Goal: Task Accomplishment & Management: Complete application form

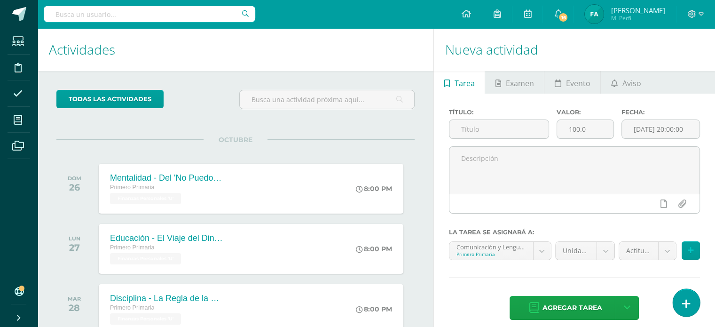
click at [679, 308] on link at bounding box center [686, 302] width 27 height 27
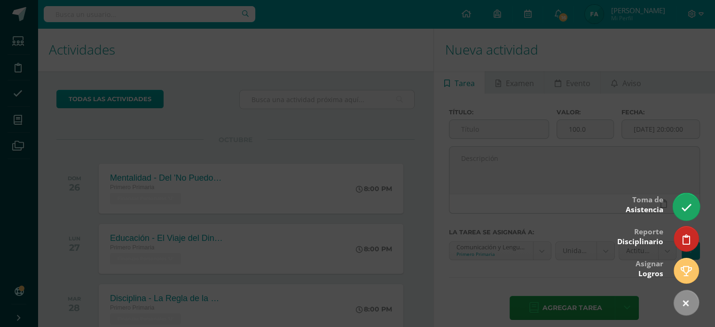
click at [688, 211] on icon at bounding box center [686, 207] width 11 height 11
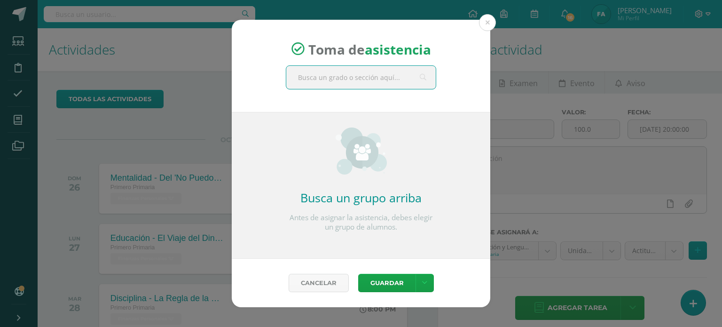
click at [358, 86] on input "text" at bounding box center [361, 77] width 150 height 23
type input "primero"
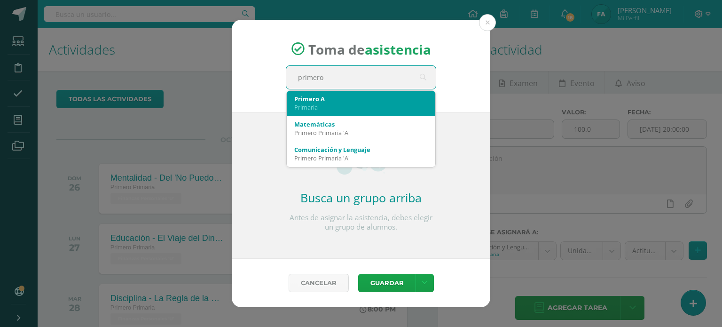
click at [352, 92] on div "Primero A Primaria" at bounding box center [361, 103] width 134 height 24
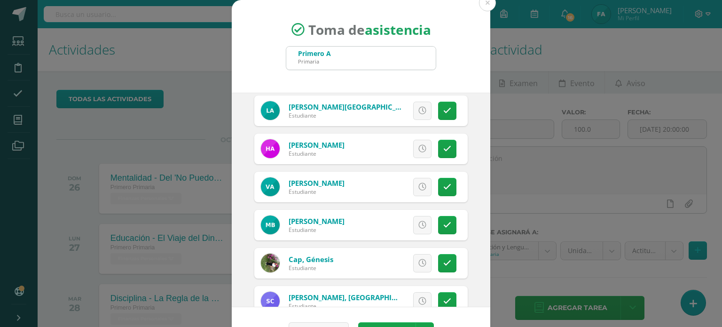
scroll to position [44, 0]
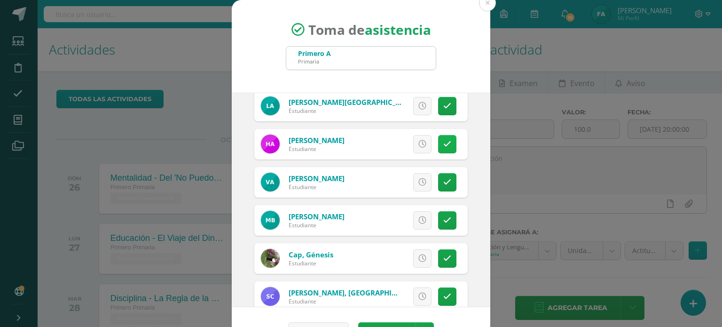
click at [438, 136] on link at bounding box center [447, 144] width 18 height 18
click at [394, 136] on span "Excusa" at bounding box center [407, 143] width 26 height 17
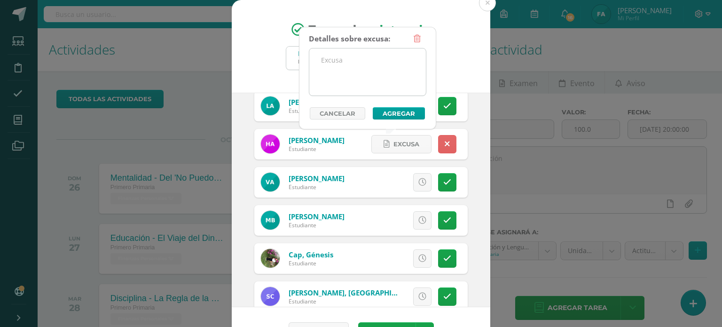
click at [363, 71] on textarea at bounding box center [367, 71] width 117 height 47
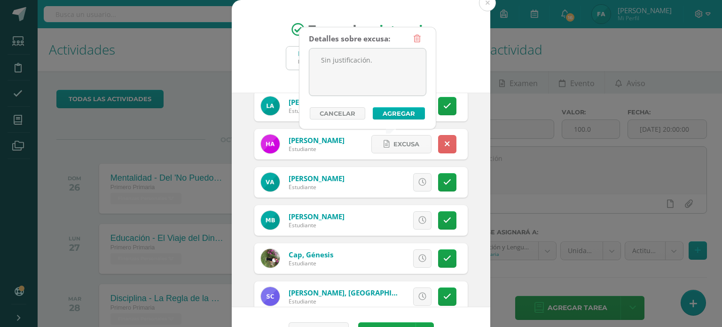
type textarea "Sin justificación."
click at [389, 112] on button "Agregar" at bounding box center [399, 113] width 52 height 12
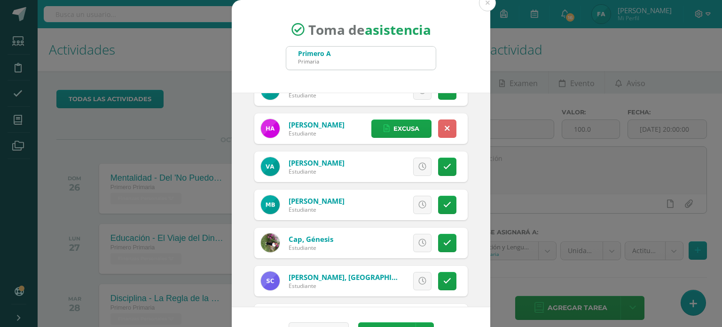
scroll to position [63, 0]
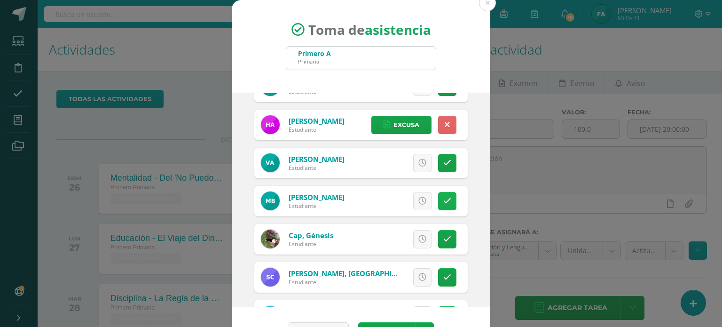
click at [444, 194] on link at bounding box center [447, 201] width 18 height 18
click at [394, 197] on span "Excusa" at bounding box center [407, 200] width 26 height 17
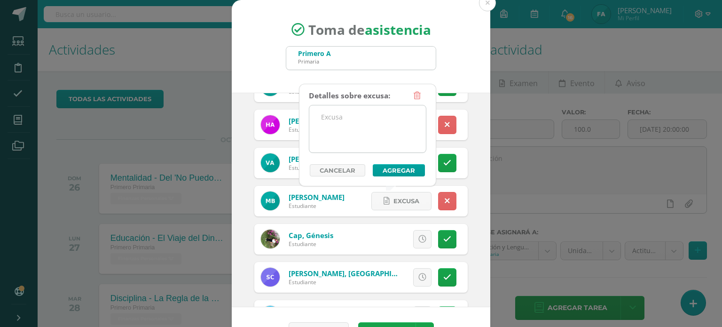
click at [360, 137] on textarea at bounding box center [367, 128] width 117 height 47
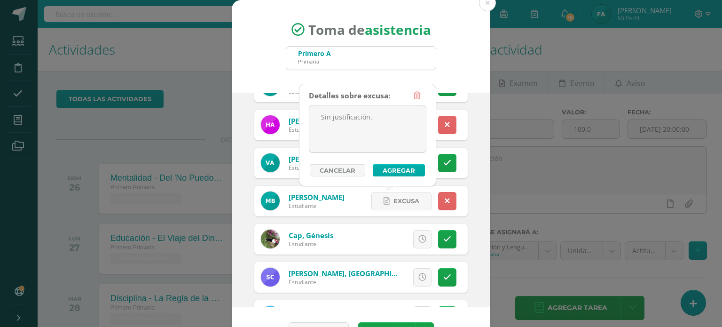
type textarea "Sin justificación."
click at [389, 169] on button "Agregar" at bounding box center [399, 170] width 52 height 12
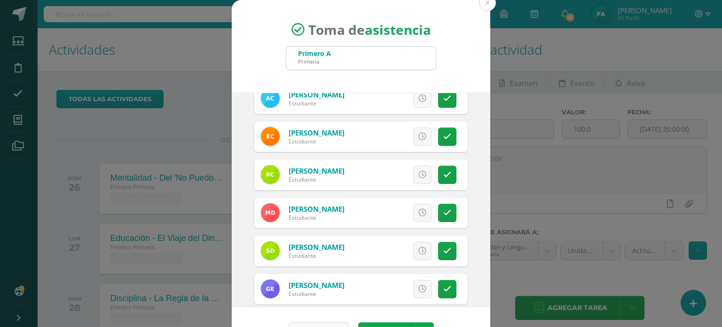
scroll to position [280, 0]
click at [440, 280] on link at bounding box center [447, 289] width 18 height 18
click at [394, 290] on span "Excusa" at bounding box center [407, 288] width 26 height 17
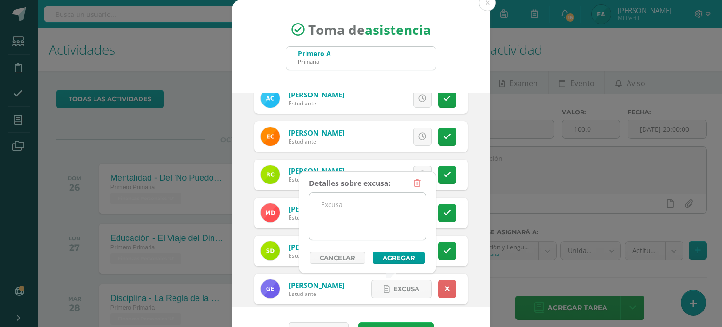
click at [355, 215] on textarea at bounding box center [367, 216] width 117 height 47
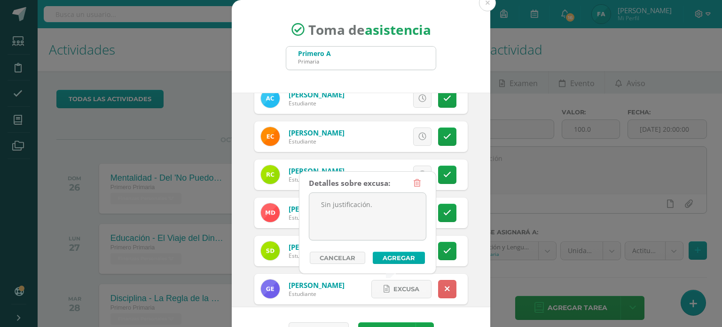
type textarea "Sin justificación."
click at [388, 259] on button "Agregar" at bounding box center [399, 258] width 52 height 12
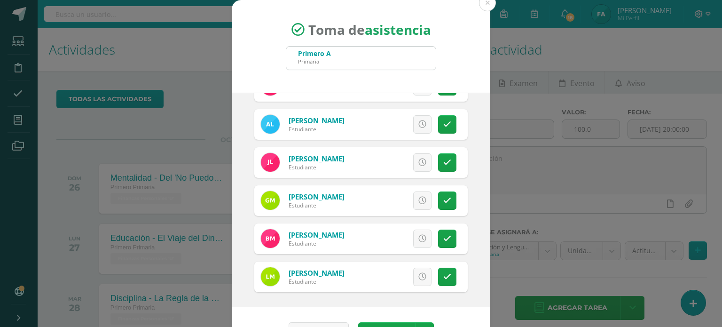
scroll to position [28, 0]
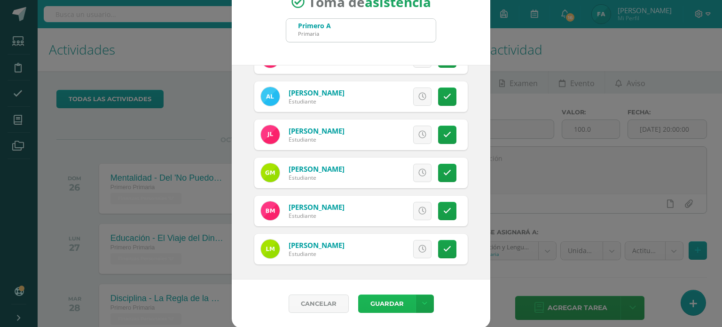
click at [386, 296] on button "Guardar" at bounding box center [386, 303] width 57 height 18
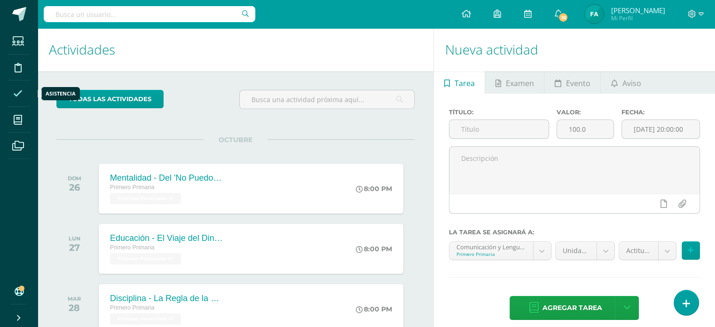
click at [12, 92] on span at bounding box center [18, 93] width 21 height 21
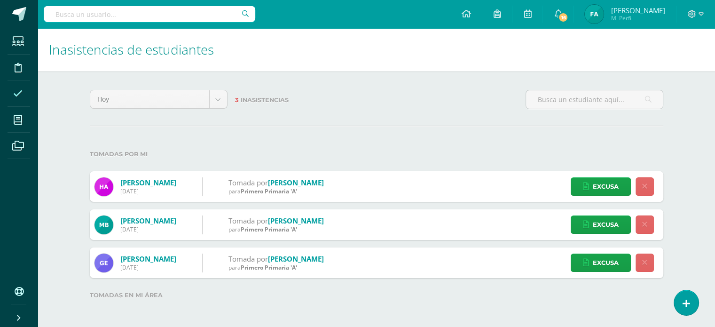
scroll to position [4, 0]
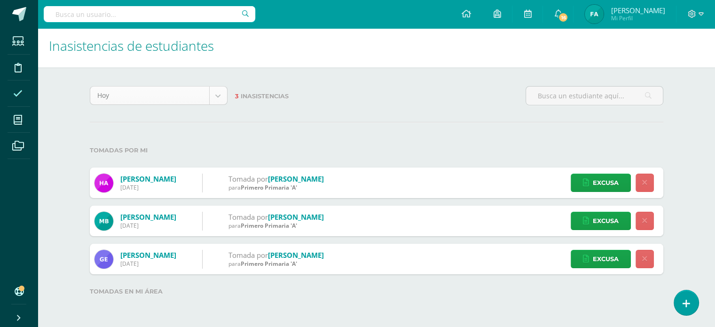
click at [222, 100] on body "Estudiantes Disciplina Asistencia Mis cursos Archivos Soporte Ayuda Reportar un…" at bounding box center [357, 161] width 715 height 331
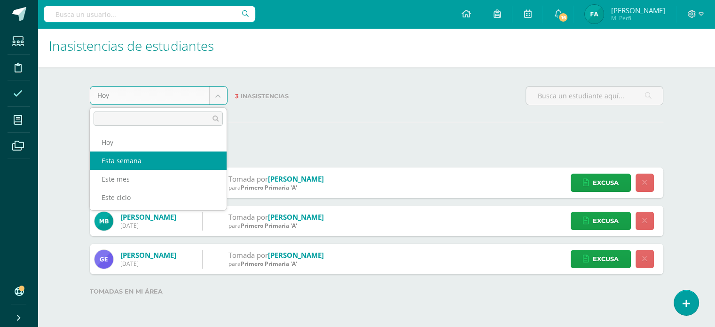
select select "week"
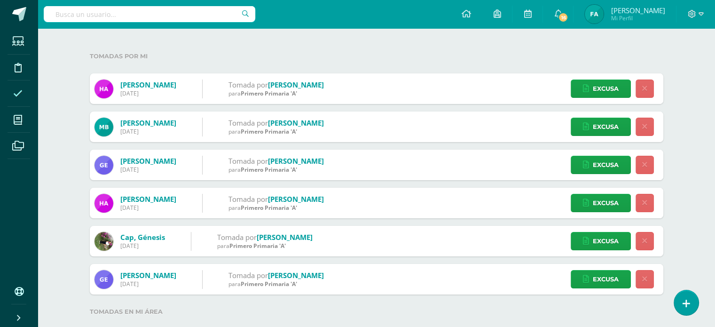
scroll to position [99, 0]
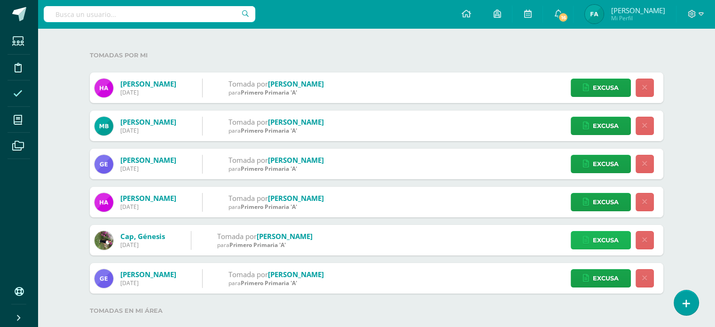
click at [592, 244] on link "Excusa" at bounding box center [601, 240] width 60 height 18
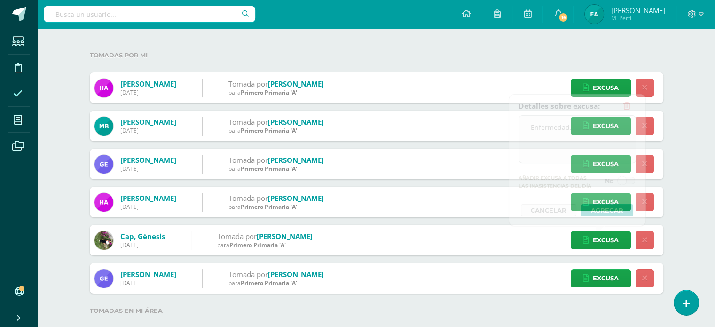
click at [690, 183] on div "Inasistencias de estudiantes Esta semana Hoy Esta semana Este mes Este ciclo 8 …" at bounding box center [377, 172] width 678 height 486
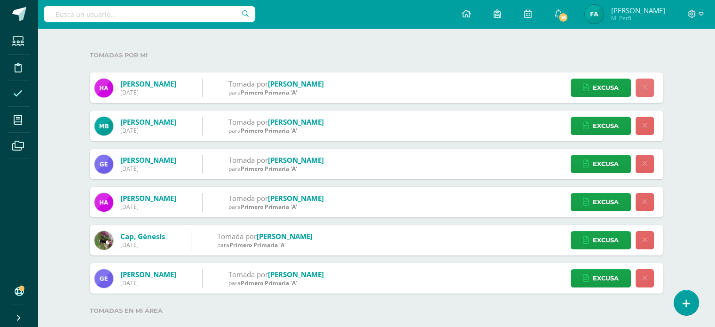
click at [643, 87] on icon at bounding box center [644, 88] width 5 height 8
click at [677, 92] on div "Esta semana Hoy Esta semana Este mes Este ciclo 8 Inasistencias Tomadas por mi …" at bounding box center [376, 193] width 611 height 443
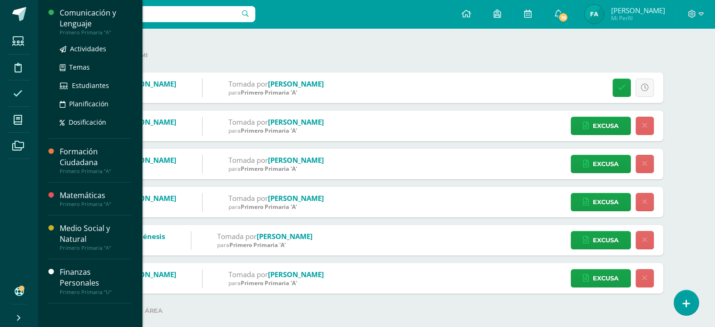
click at [81, 15] on div "Comunicación y Lenguaje" at bounding box center [95, 19] width 71 height 22
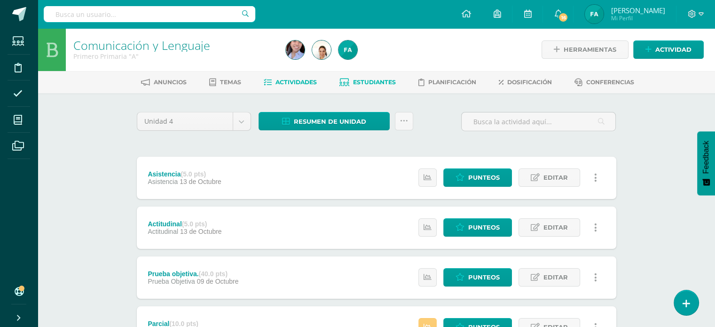
click at [366, 80] on span "Estudiantes" at bounding box center [374, 82] width 43 height 7
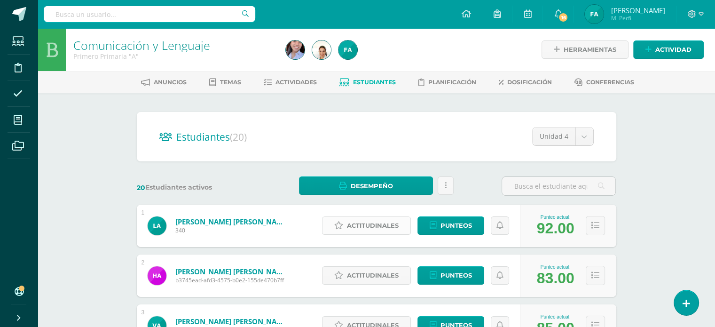
click at [373, 229] on span "Actitudinales" at bounding box center [373, 225] width 52 height 17
